Goal: Transaction & Acquisition: Purchase product/service

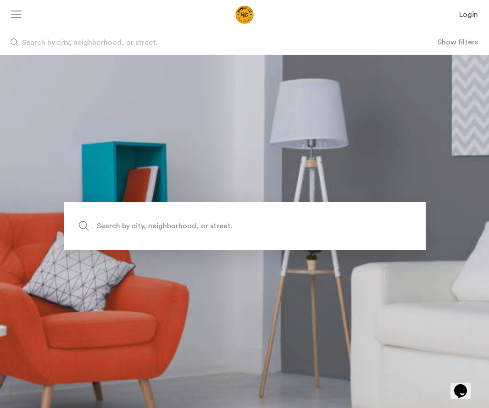
click at [206, 227] on span "Search by city, neighborhood, or street." at bounding box center [223, 226] width 253 height 12
click at [206, 227] on input "Search by city, neighborhood, or street." at bounding box center [245, 226] width 362 height 48
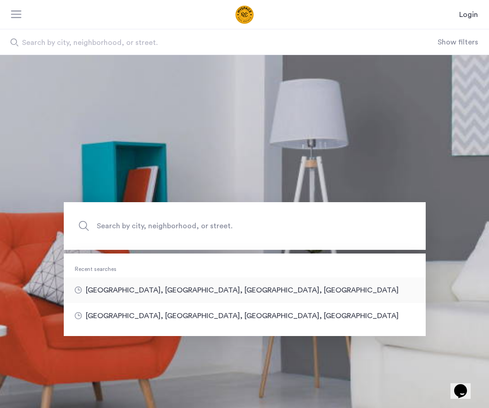
type input "**********"
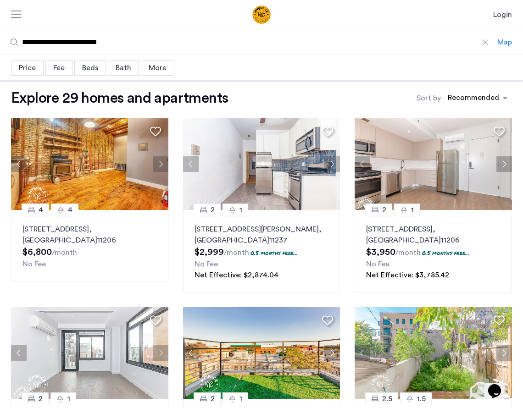
click at [124, 67] on div "Bath" at bounding box center [123, 68] width 31 height 16
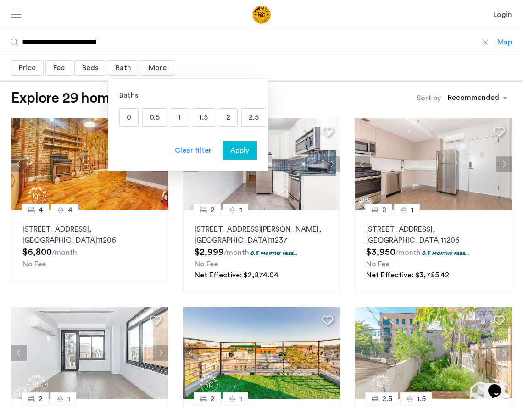
click at [96, 67] on div "Beds" at bounding box center [90, 68] width 32 height 16
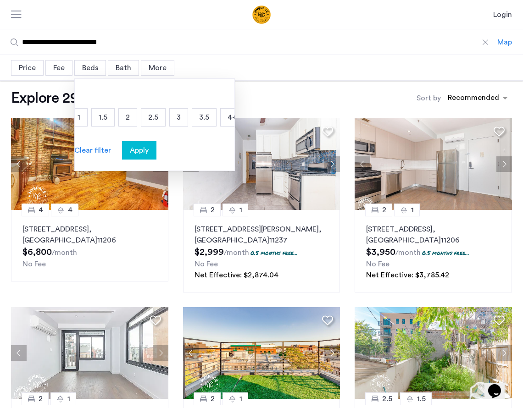
scroll to position [0, 75]
click at [172, 114] on p "3" at bounding box center [171, 117] width 18 height 17
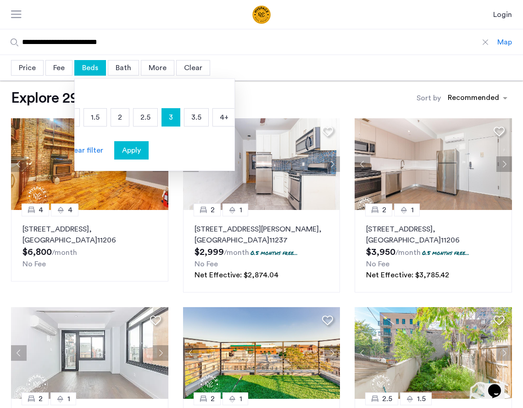
click at [133, 155] on span "Apply" at bounding box center [131, 150] width 19 height 11
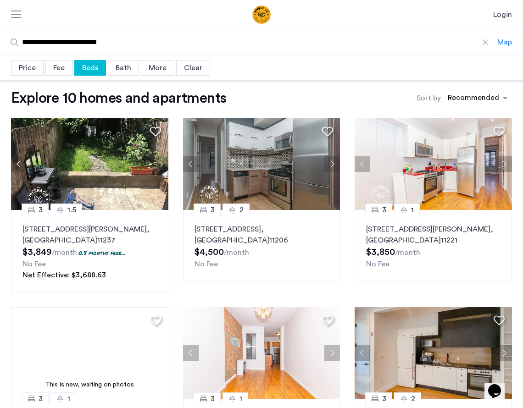
click at [28, 62] on div "Price" at bounding box center [27, 68] width 33 height 16
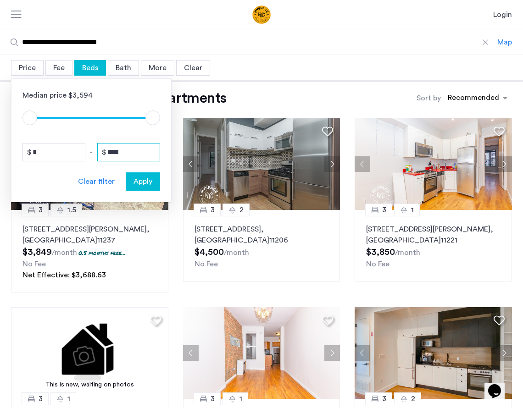
click at [133, 154] on input "****" at bounding box center [128, 152] width 63 height 18
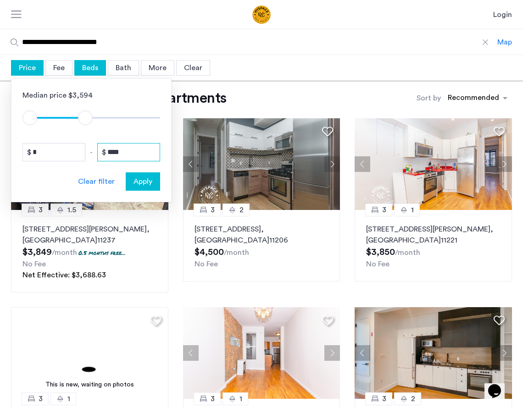
type input "****"
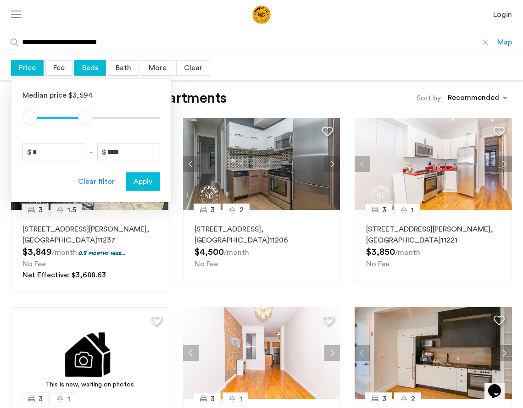
click at [144, 180] on span "Apply" at bounding box center [143, 181] width 19 height 11
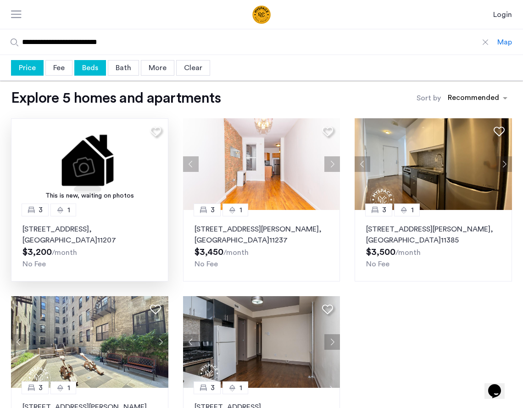
click at [80, 233] on p "[STREET_ADDRESS]" at bounding box center [89, 235] width 134 height 22
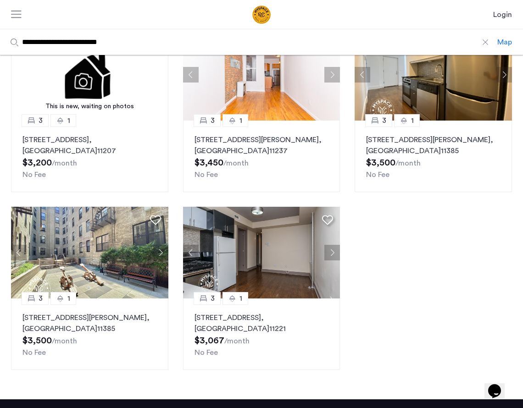
scroll to position [95, 0]
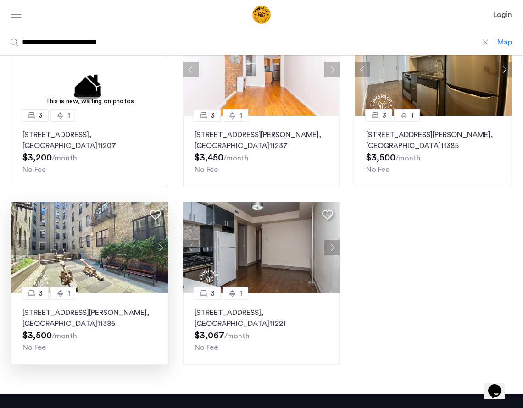
click at [100, 313] on p "[STREET_ADDRESS][PERSON_NAME]" at bounding box center [89, 318] width 134 height 22
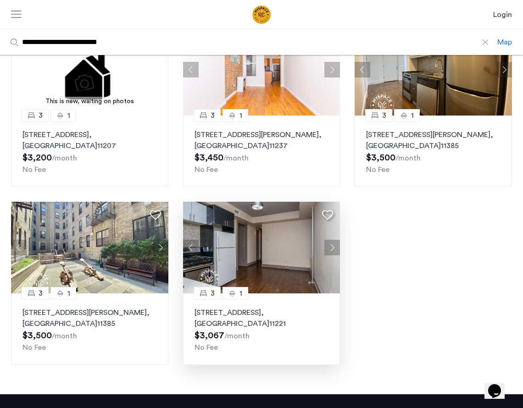
click at [239, 320] on p "[STREET_ADDRESS]" at bounding box center [262, 318] width 134 height 22
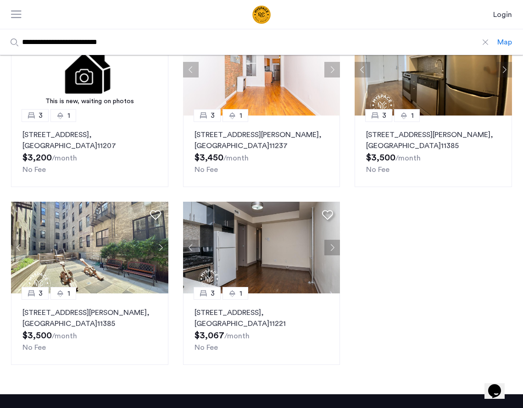
click at [419, 255] on div "This is new, waiting on photos 3 1 [STREET_ADDRESS] $3,200 /month No Fee 3 1 [S…" at bounding box center [262, 195] width 516 height 356
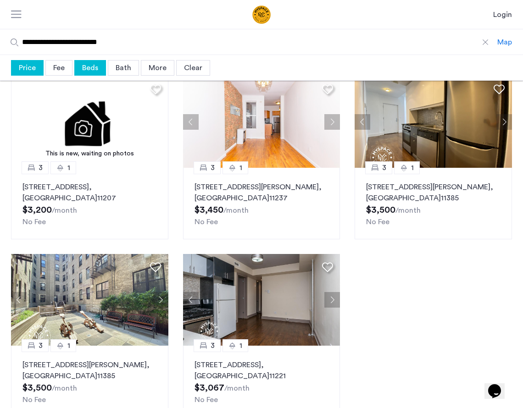
scroll to position [0, 0]
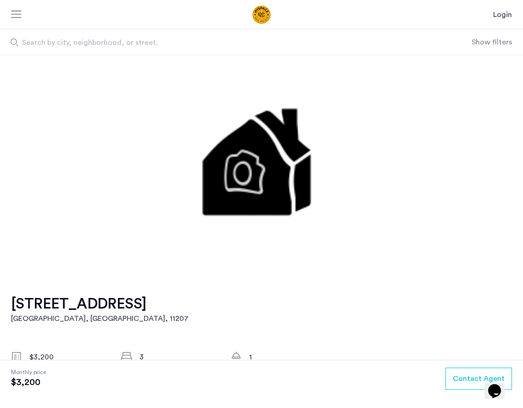
drag, startPoint x: 9, startPoint y: 301, endPoint x: 155, endPoint y: 305, distance: 146.4
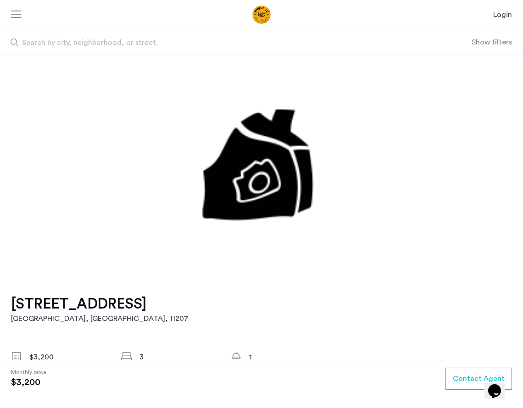
copy h1 "760 Evergreen Avenue"
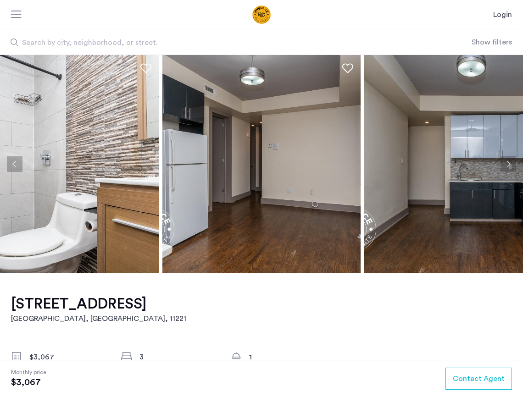
click at [506, 167] on button "Next apartment" at bounding box center [509, 164] width 16 height 16
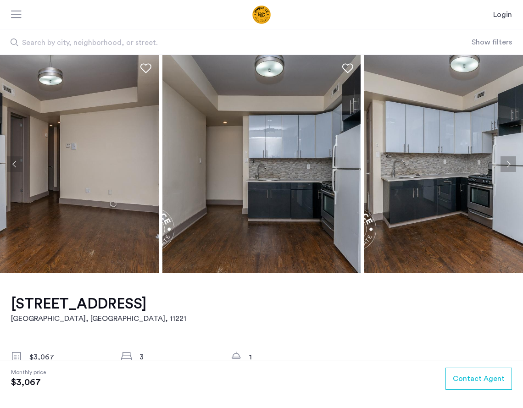
click at [506, 167] on button "Next apartment" at bounding box center [509, 164] width 16 height 16
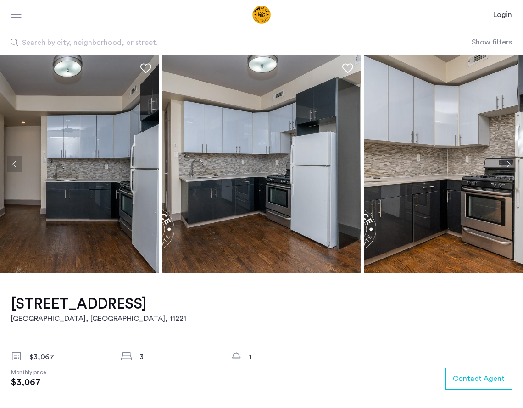
click at [506, 166] on button "Next apartment" at bounding box center [509, 164] width 16 height 16
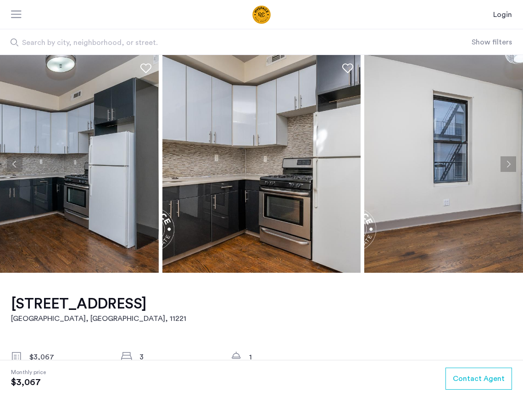
click at [506, 166] on button "Next apartment" at bounding box center [509, 164] width 16 height 16
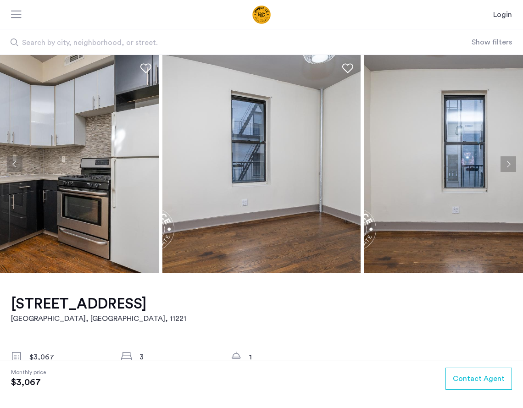
click at [506, 166] on button "Next apartment" at bounding box center [509, 164] width 16 height 16
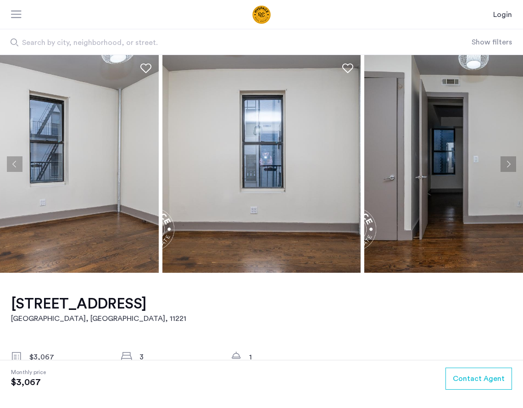
click at [506, 166] on button "Next apartment" at bounding box center [509, 164] width 16 height 16
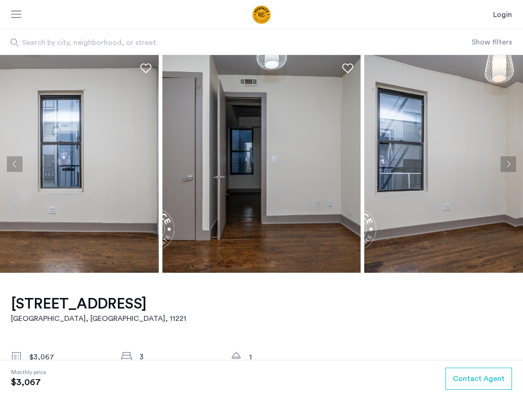
click at [506, 166] on button "Next apartment" at bounding box center [509, 164] width 16 height 16
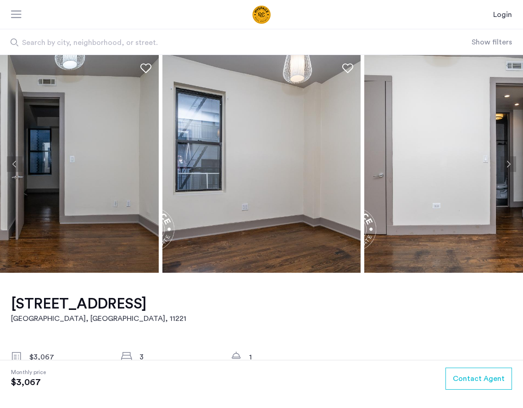
click at [506, 166] on button "Next apartment" at bounding box center [509, 164] width 16 height 16
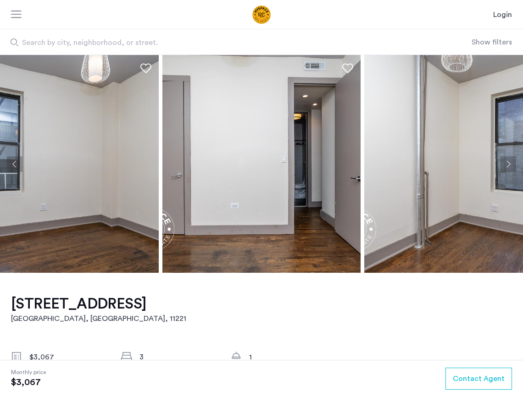
click at [506, 166] on button "Next apartment" at bounding box center [509, 164] width 16 height 16
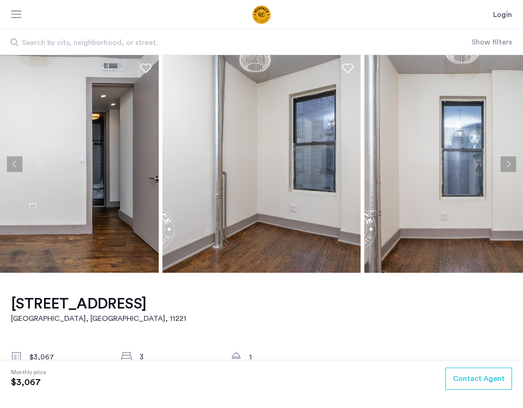
click at [506, 166] on button "Next apartment" at bounding box center [509, 164] width 16 height 16
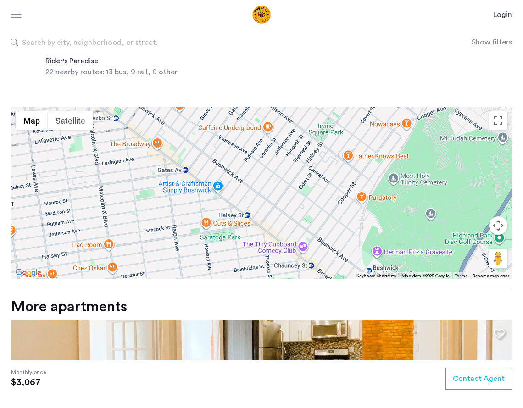
scroll to position [952, 0]
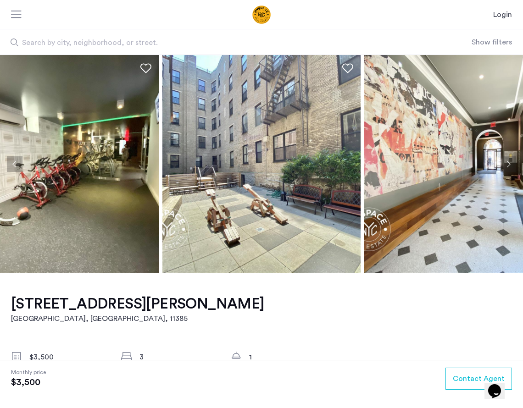
click at [512, 164] on button "Next apartment" at bounding box center [509, 164] width 16 height 16
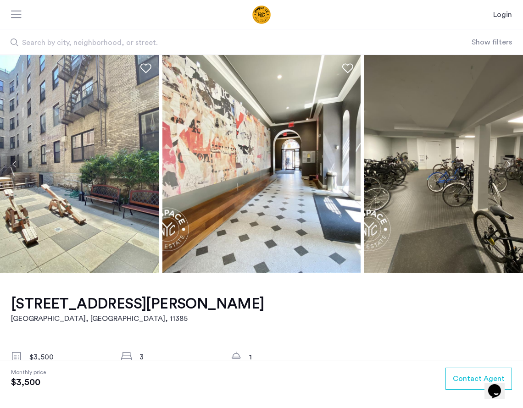
click at [512, 165] on button "Next apartment" at bounding box center [509, 164] width 16 height 16
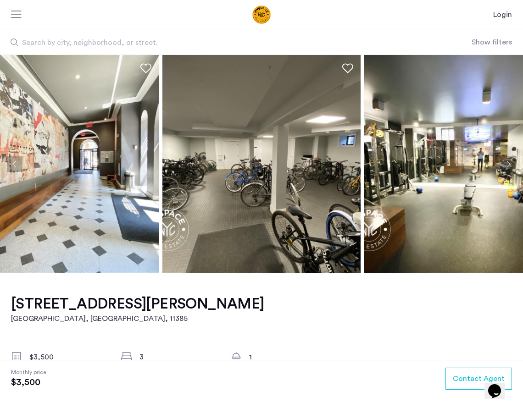
click at [512, 165] on button "Next apartment" at bounding box center [509, 164] width 16 height 16
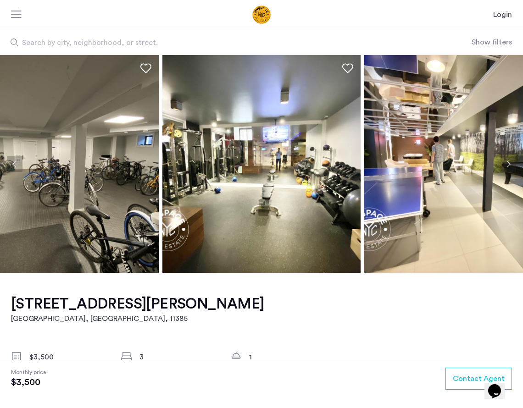
click at [512, 165] on button "Next apartment" at bounding box center [509, 164] width 16 height 16
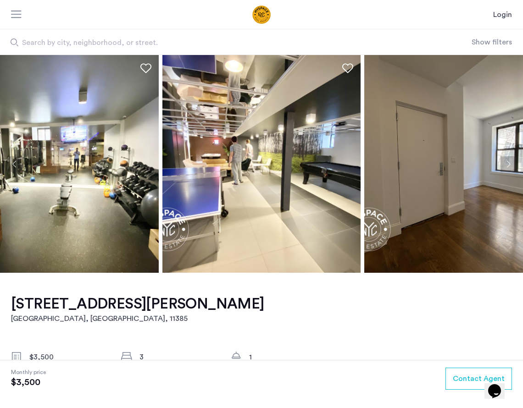
click at [512, 165] on button "Next apartment" at bounding box center [509, 164] width 16 height 16
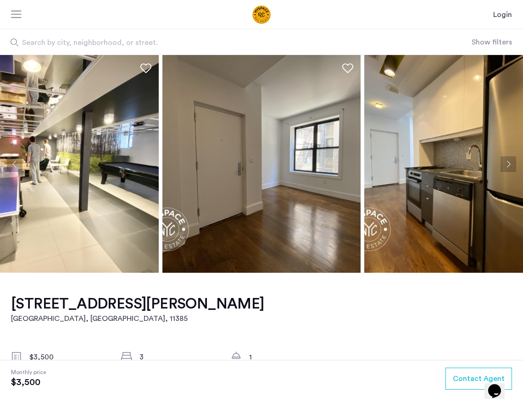
click at [512, 165] on button "Next apartment" at bounding box center [509, 164] width 16 height 16
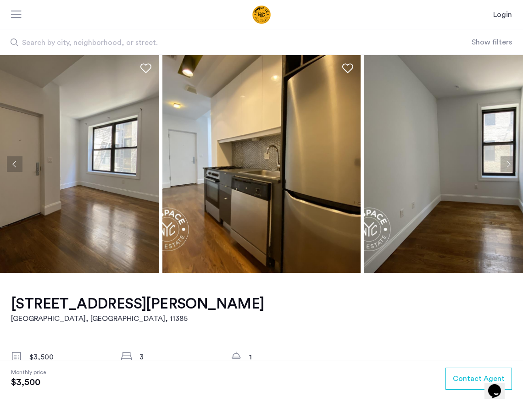
click at [512, 165] on button "Next apartment" at bounding box center [509, 164] width 16 height 16
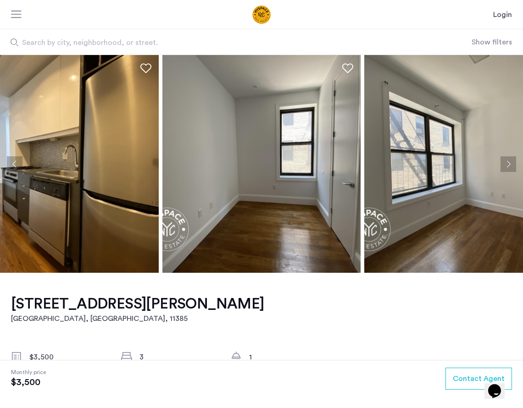
click at [512, 165] on button "Next apartment" at bounding box center [509, 164] width 16 height 16
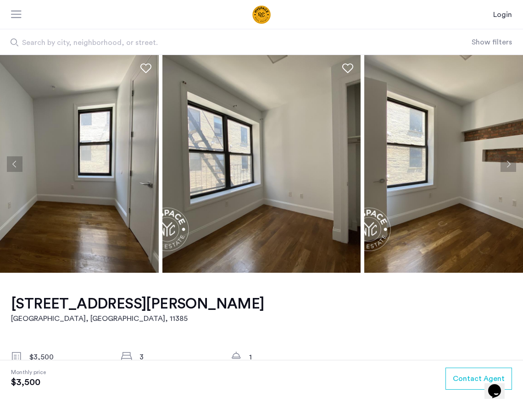
click at [512, 165] on button "Next apartment" at bounding box center [509, 164] width 16 height 16
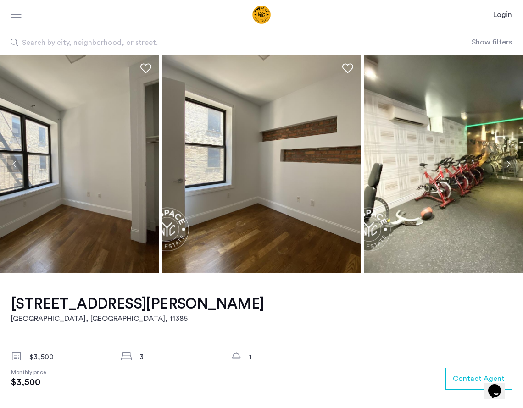
click at [512, 165] on button "Next apartment" at bounding box center [509, 164] width 16 height 16
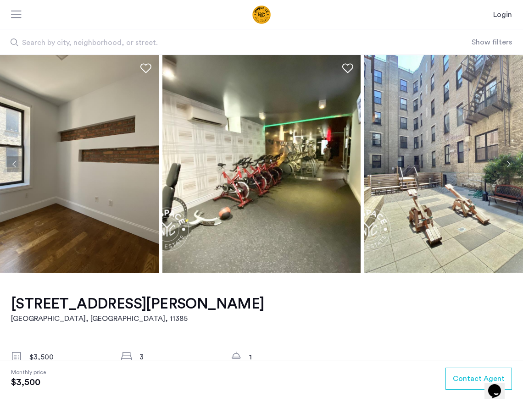
click at [512, 166] on button "Next apartment" at bounding box center [509, 164] width 16 height 16
